Goal: Task Accomplishment & Management: Complete application form

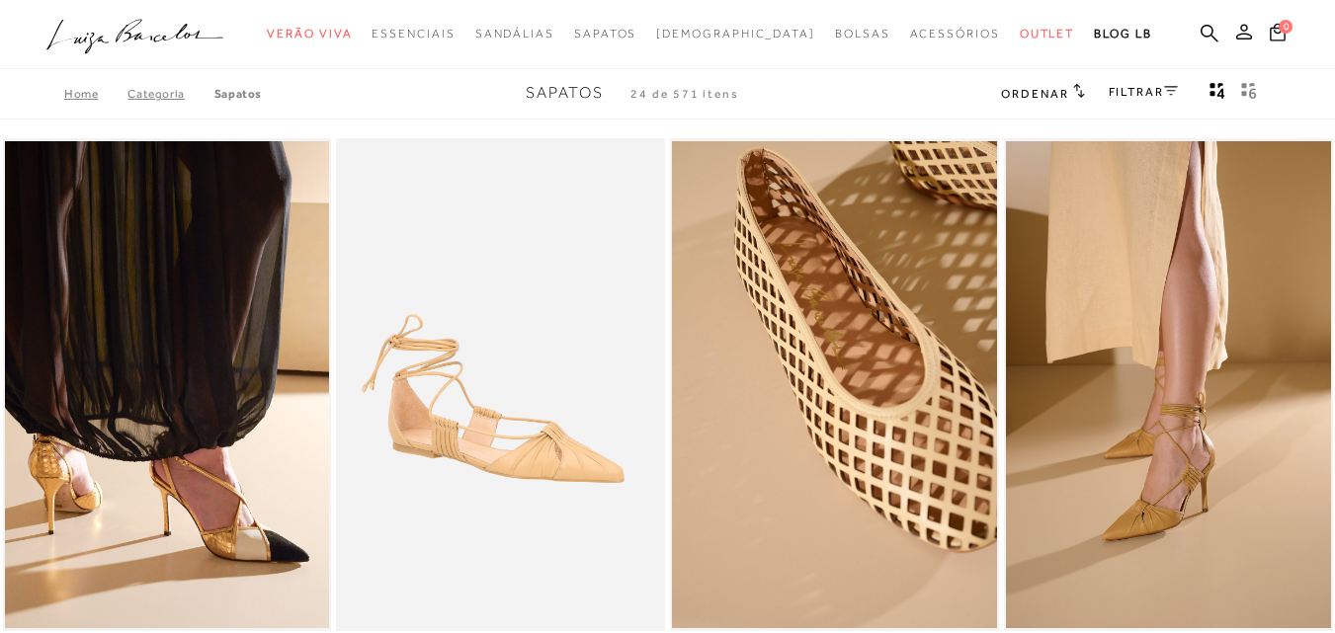
click at [1236, 37] on icon at bounding box center [1244, 32] width 16 height 16
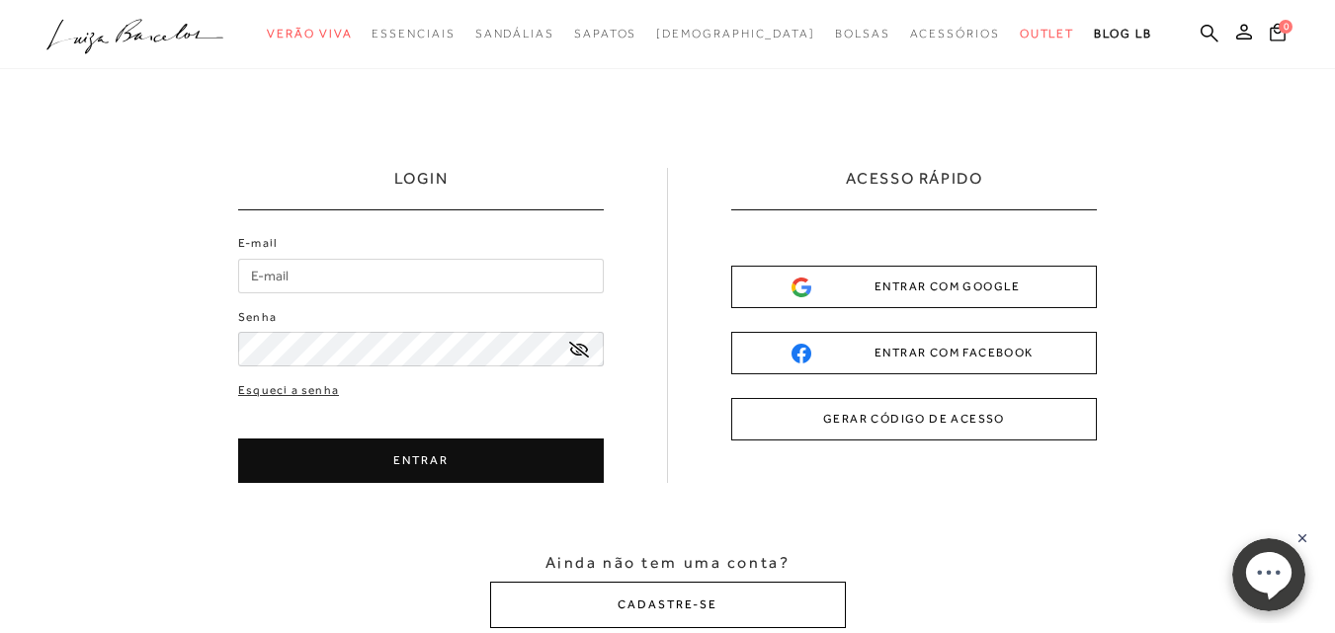
click at [683, 597] on button "CADASTRE-SE" at bounding box center [668, 605] width 356 height 46
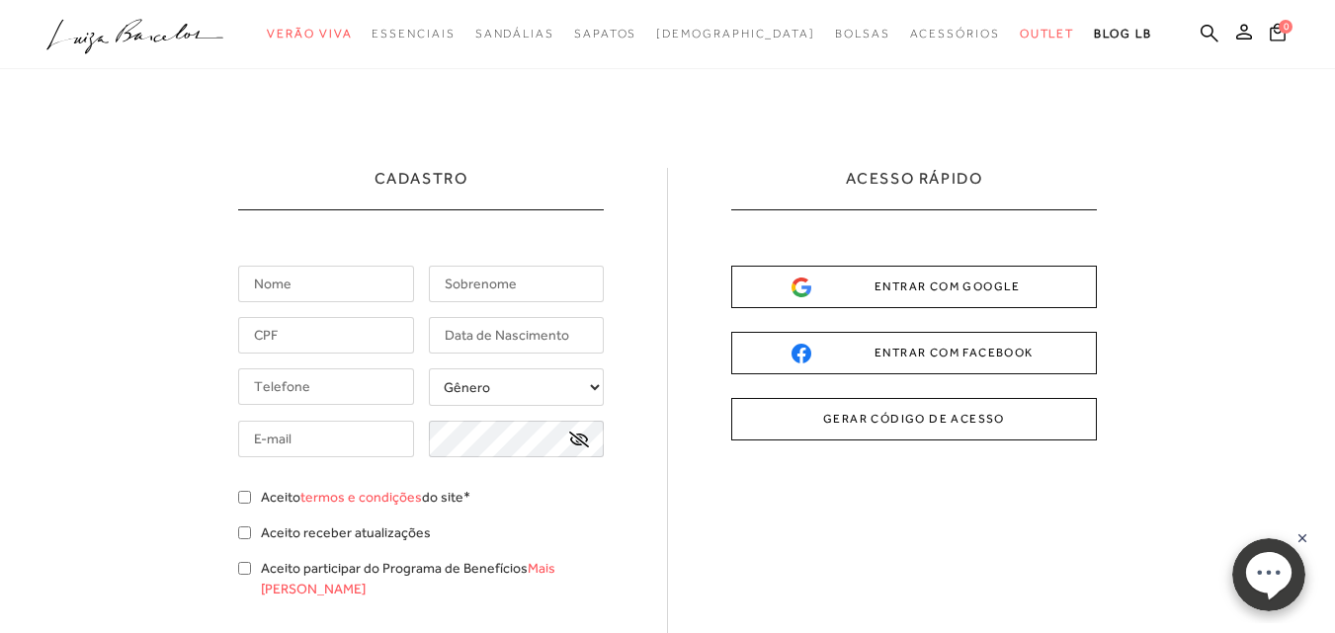
click at [306, 287] on input "text" at bounding box center [326, 284] width 176 height 37
type input "[PERSON_NAME]"
type input "s"
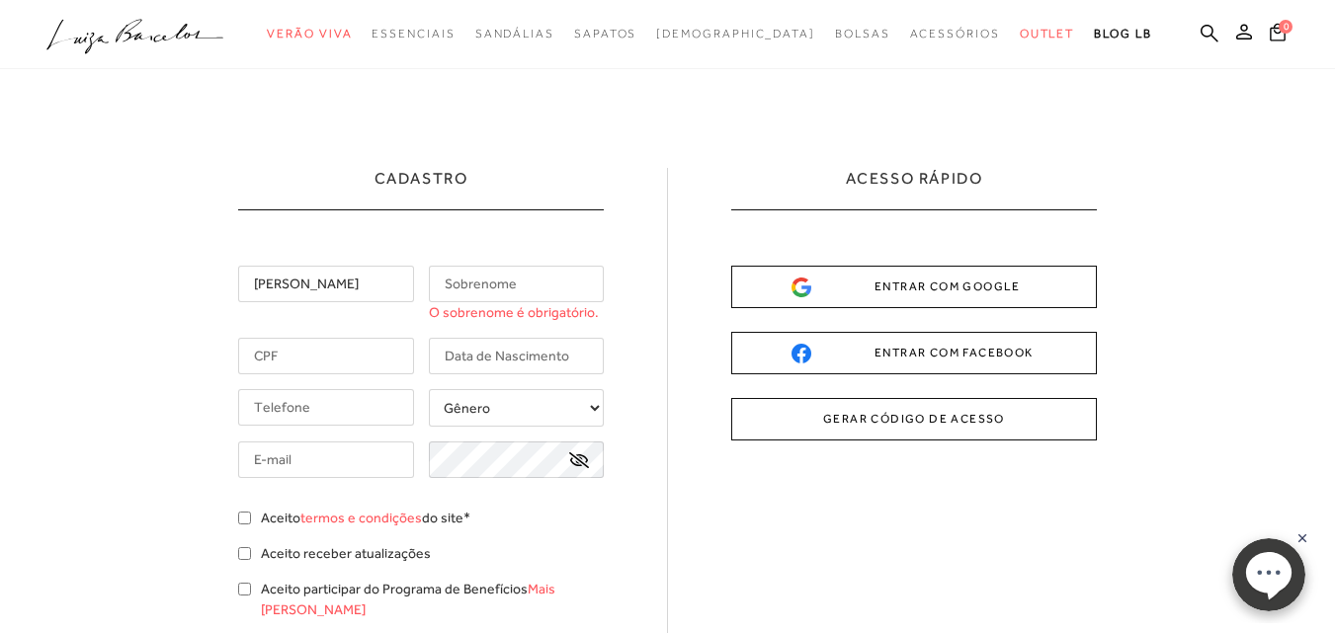
type input "A"
type input "D"
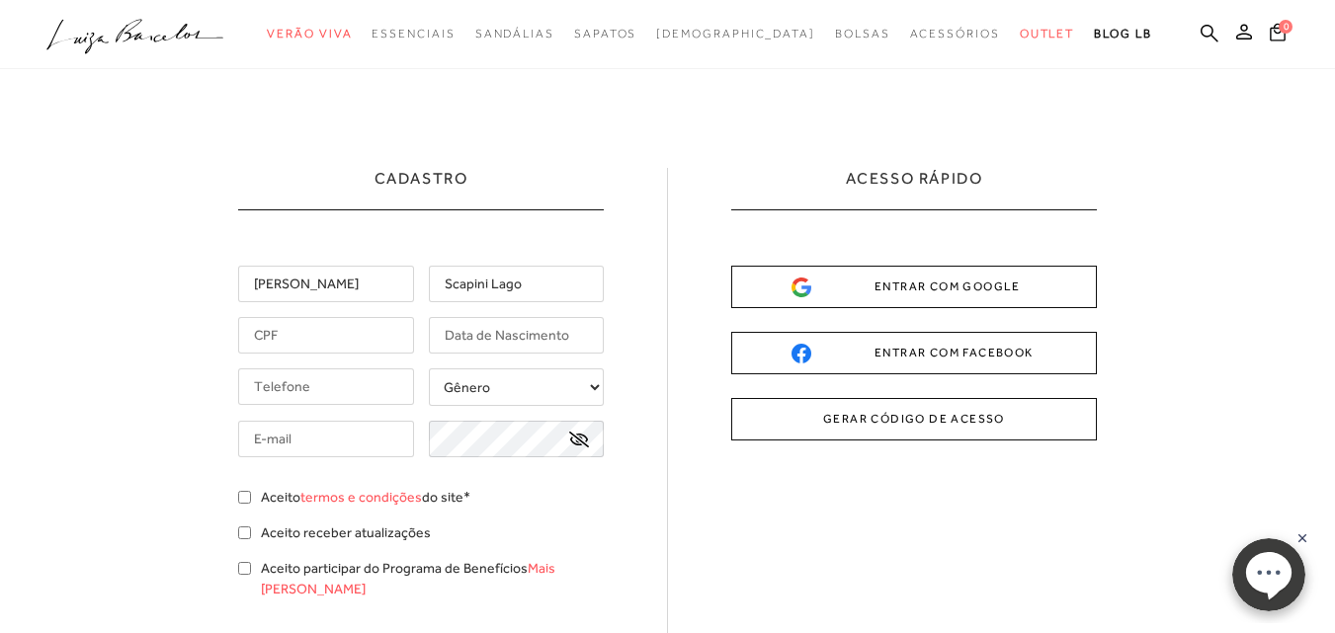
type input "Scapini Lago"
type input "063.943.069-40"
type input "[DATE]"
type input "[PHONE_NUMBER]"
click at [521, 397] on select "Gênero Feminino Masculino" at bounding box center [517, 387] width 176 height 38
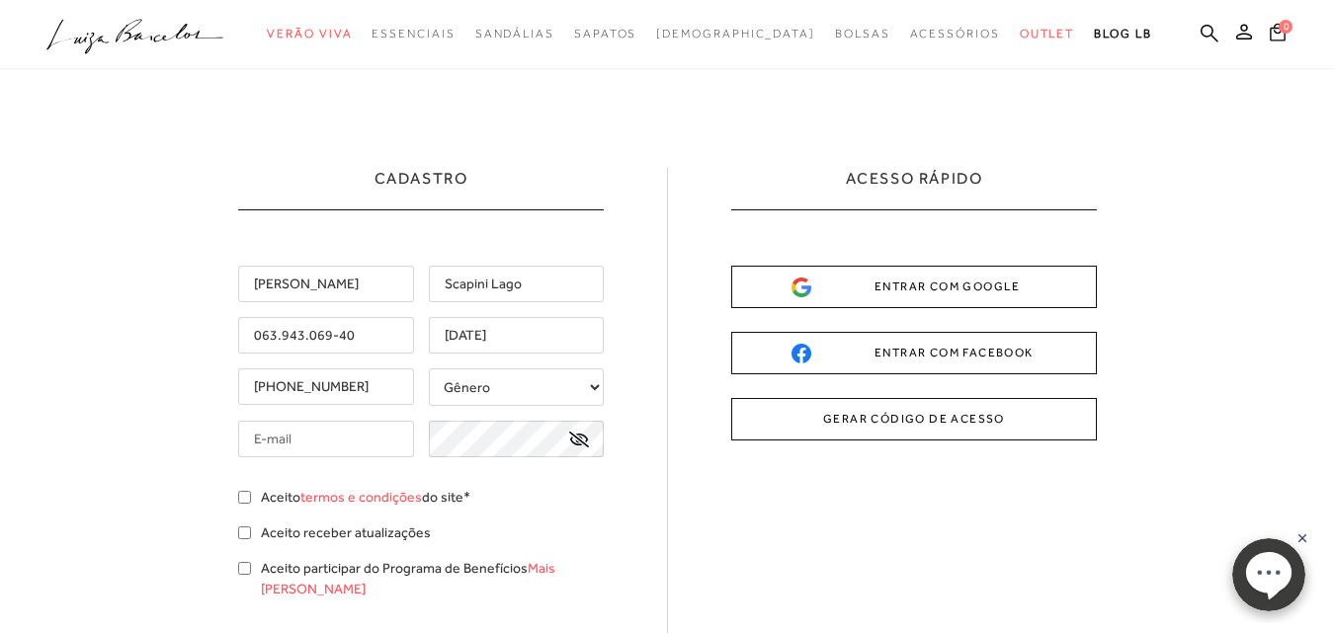
select select
click at [429, 368] on select "Gênero Feminino Masculino" at bounding box center [517, 387] width 176 height 38
click at [386, 441] on input "text" at bounding box center [326, 439] width 176 height 37
type input "[EMAIL_ADDRESS][DOMAIN_NAME]"
click at [587, 443] on icon at bounding box center [579, 440] width 20 height 16
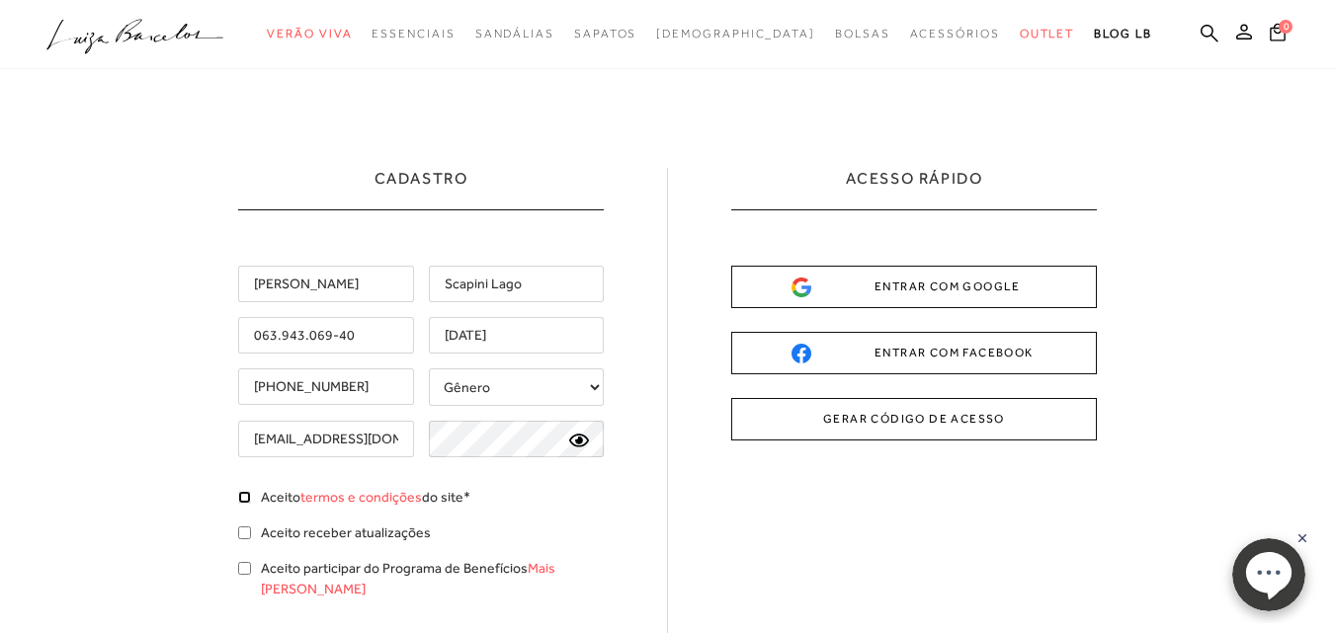
click at [246, 500] on input "Aceito termos e condições do site*" at bounding box center [244, 497] width 13 height 13
checkbox input "true"
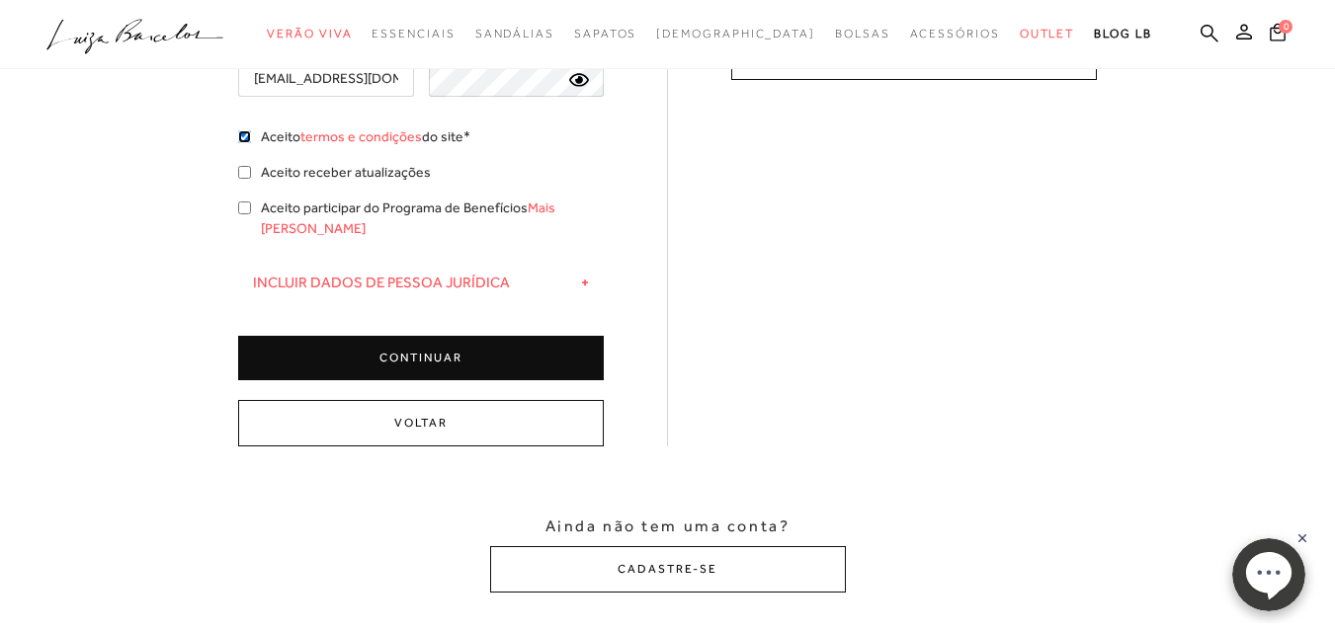
scroll to position [366, 0]
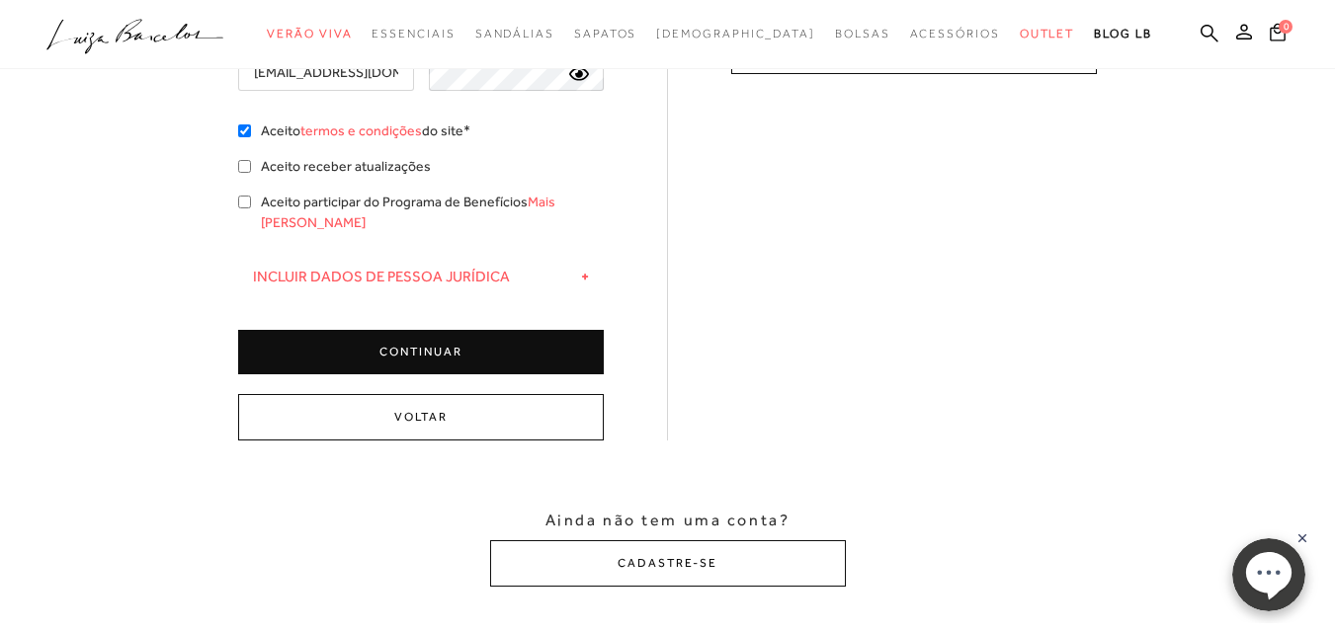
click at [488, 343] on button "CONTINUAR" at bounding box center [421, 352] width 366 height 44
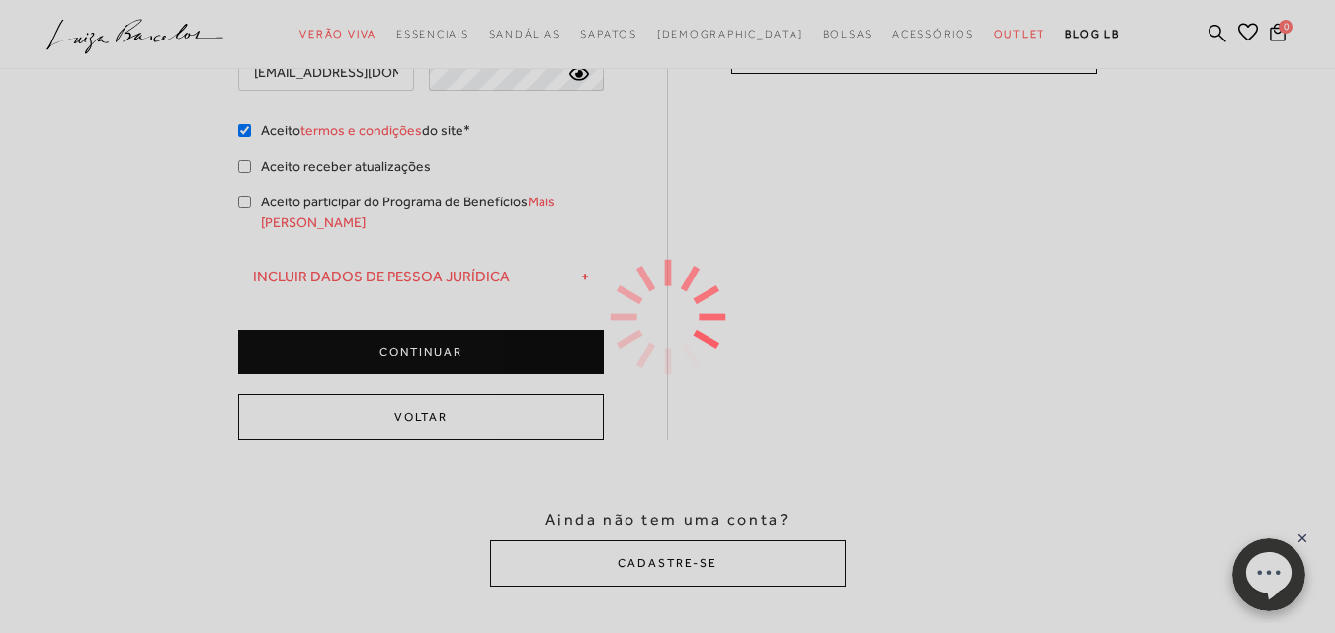
type input "[PERSON_NAME]"
type input "Scapini Lago"
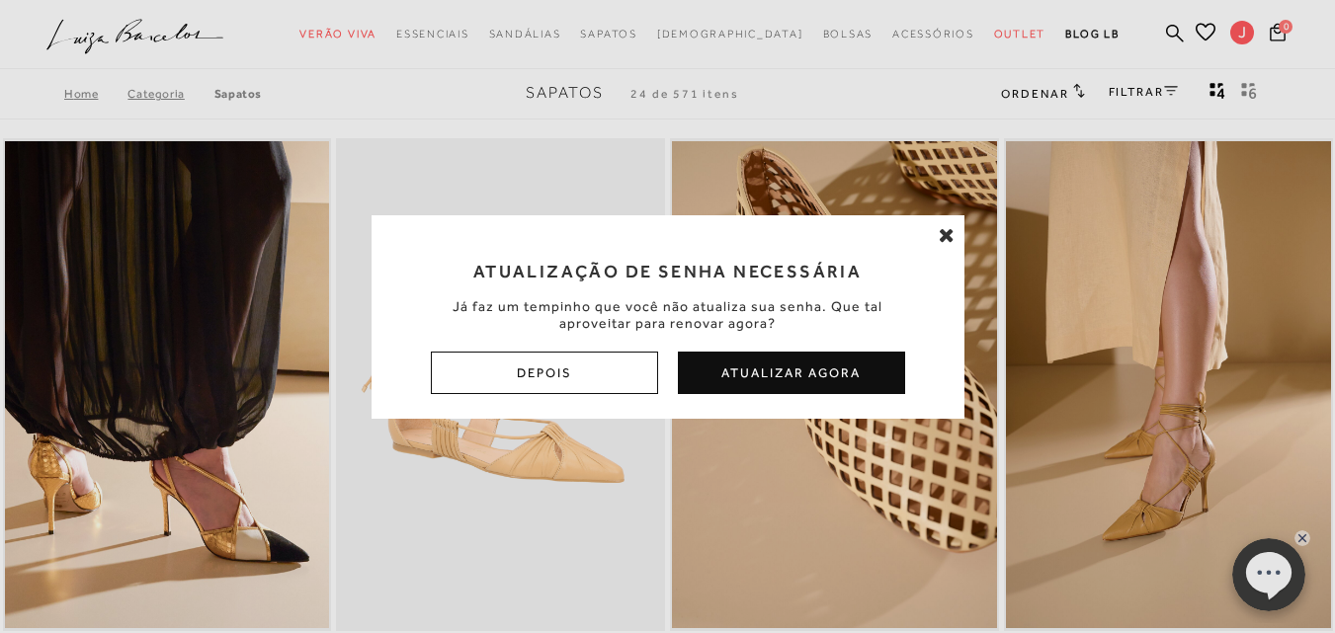
scroll to position [701, 0]
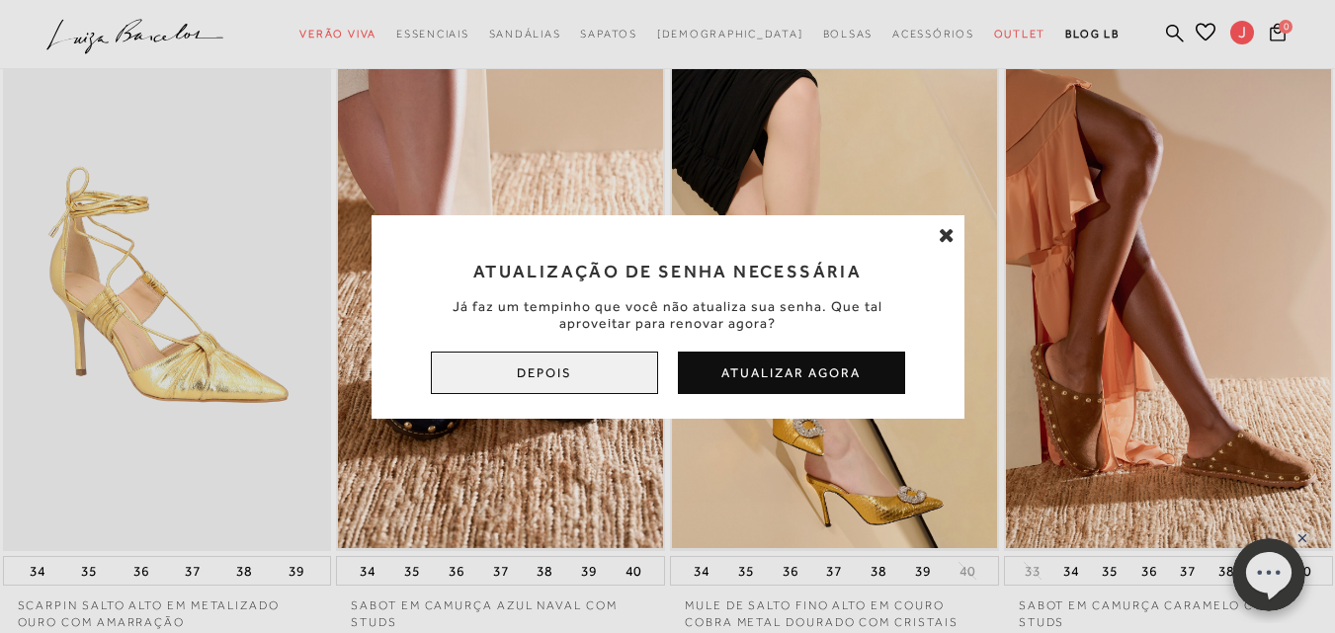
click at [611, 365] on button "Depois" at bounding box center [544, 373] width 227 height 42
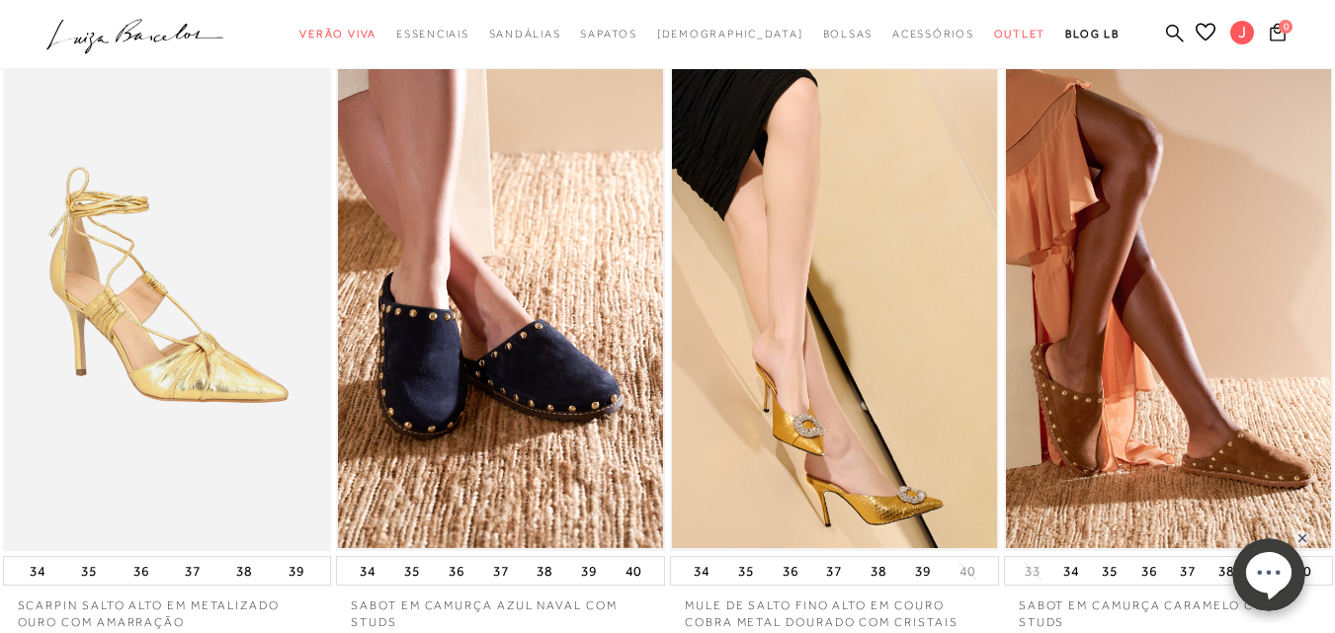
scroll to position [33, 0]
